Goal: Find specific page/section

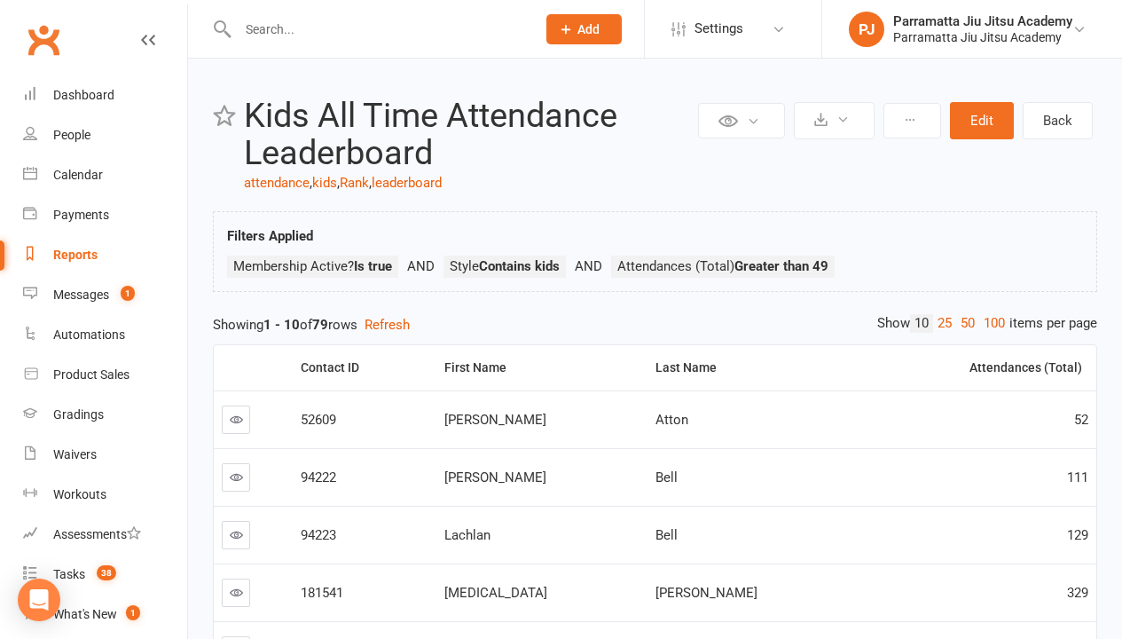
click at [990, 323] on link "100" at bounding box center [994, 323] width 30 height 19
click at [0, 0] on div "Loading" at bounding box center [0, 0] width 0 height 0
